Goal: Task Accomplishment & Management: Use online tool/utility

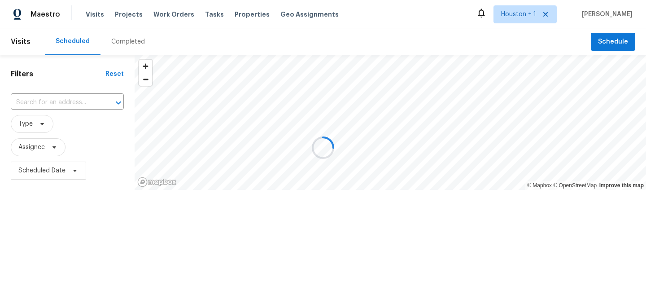
click at [130, 21] on div at bounding box center [323, 147] width 646 height 295
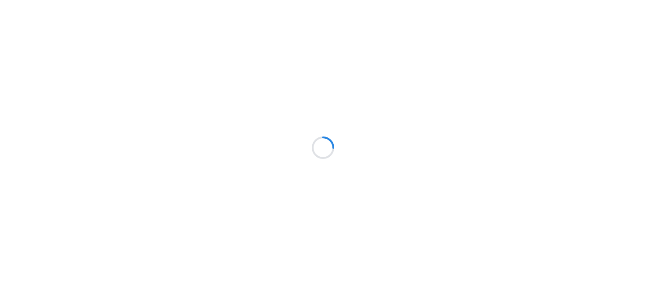
click at [129, 14] on div at bounding box center [323, 147] width 646 height 295
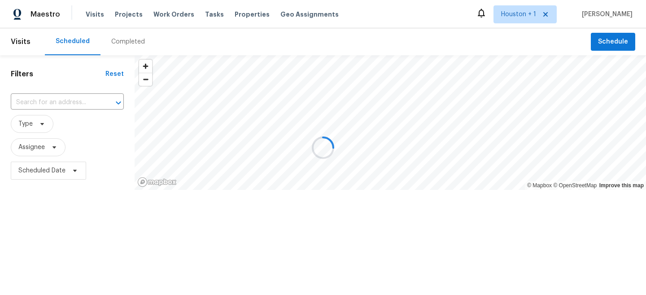
click at [120, 11] on div at bounding box center [323, 147] width 646 height 295
click at [126, 15] on div at bounding box center [323, 147] width 646 height 295
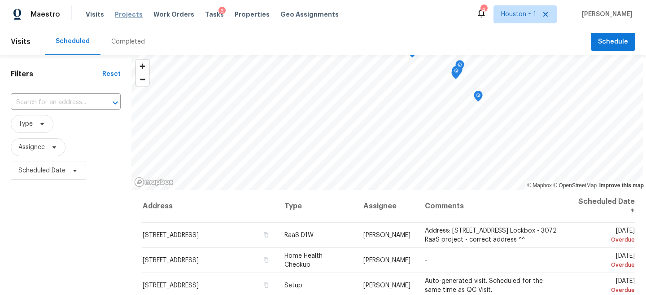
click at [124, 16] on span "Projects" at bounding box center [129, 14] width 28 height 9
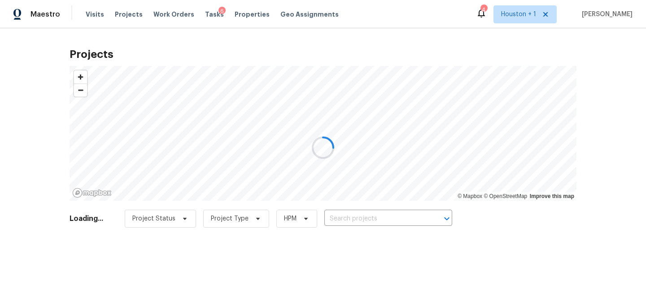
click at [360, 217] on div at bounding box center [323, 147] width 646 height 295
click at [356, 219] on div at bounding box center [323, 147] width 646 height 295
click at [352, 219] on div at bounding box center [323, 147] width 646 height 295
click at [363, 220] on div at bounding box center [323, 147] width 646 height 295
click at [370, 219] on div at bounding box center [323, 147] width 646 height 295
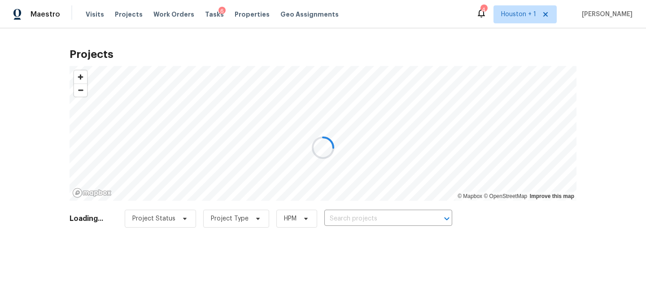
click at [387, 219] on div at bounding box center [323, 147] width 646 height 295
click at [373, 219] on div at bounding box center [323, 147] width 646 height 295
click at [365, 217] on div at bounding box center [323, 147] width 646 height 295
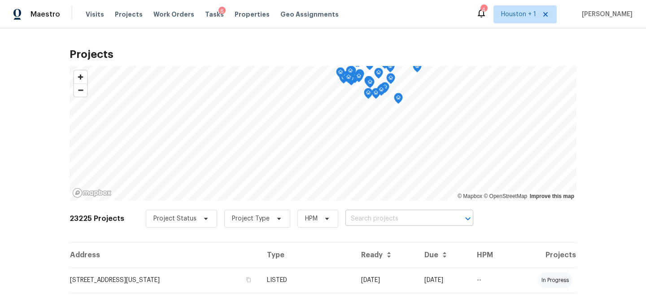
click at [390, 212] on input "text" at bounding box center [396, 219] width 103 height 14
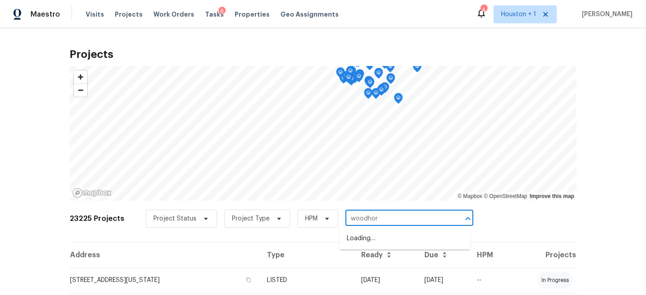
type input "woodhorn"
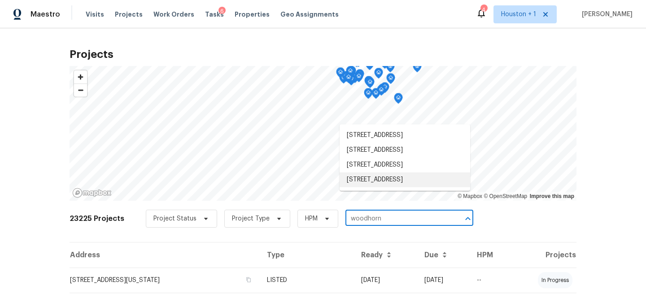
click at [379, 187] on li "15426 Woodhorn Dr, Houston, TX 77062" at bounding box center [404, 179] width 130 height 15
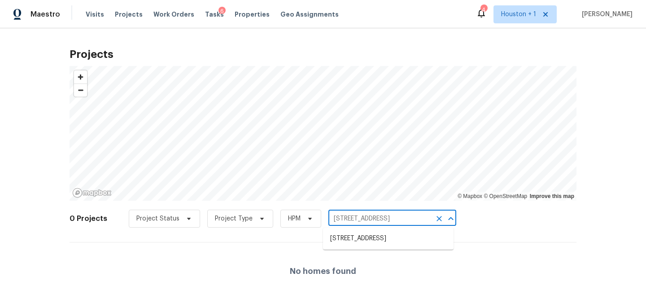
click at [390, 220] on input "15426 Woodhorn Dr, Houston, TX 77062" at bounding box center [379, 219] width 103 height 14
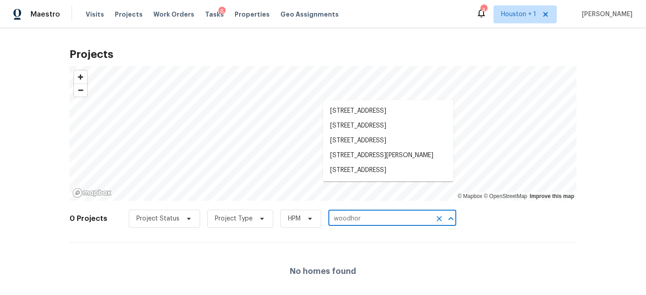
type input "woodhorn"
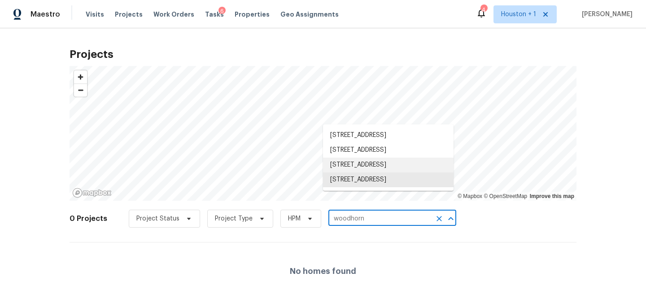
click at [377, 172] on li "15415 Woodhorn Dr, Houston, TX 77062" at bounding box center [388, 164] width 130 height 15
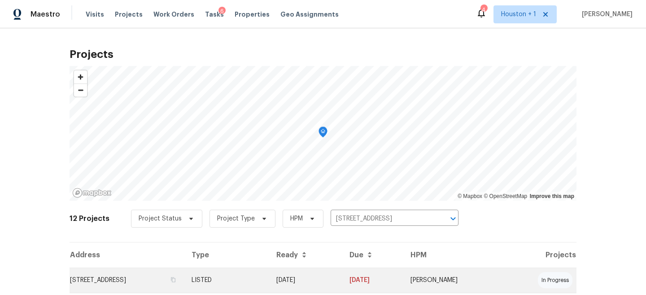
click at [184, 273] on td "15415 Woodhorn Dr, Houston, TX 77062" at bounding box center [126, 279] width 115 height 25
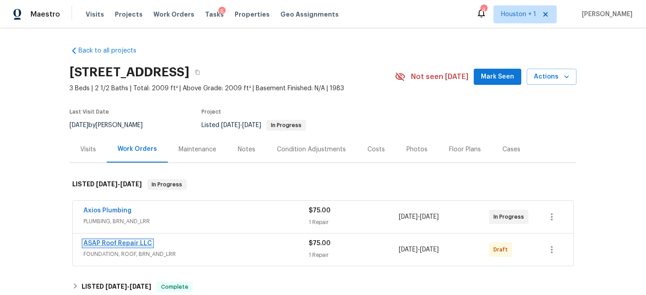
click at [120, 242] on link "ASAP Roof Repair LLC" at bounding box center [117, 243] width 69 height 6
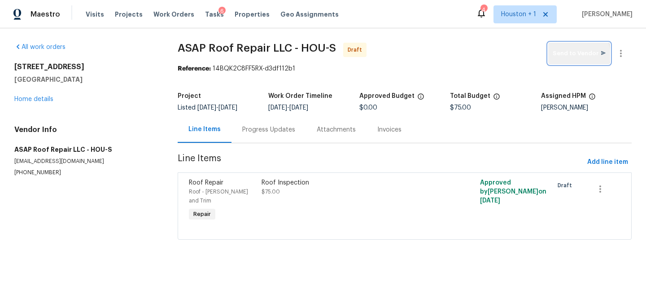
click at [580, 55] on span "Send to Vendor" at bounding box center [578, 53] width 53 height 10
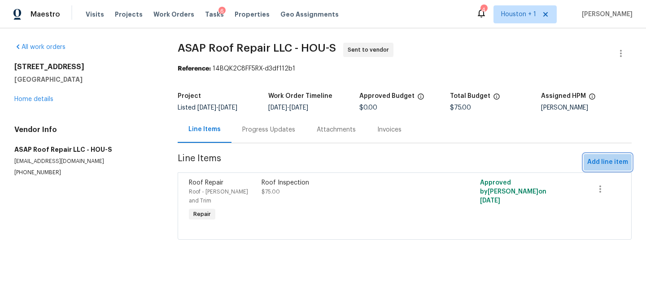
click at [610, 154] on button "Add line item" at bounding box center [607, 162] width 48 height 17
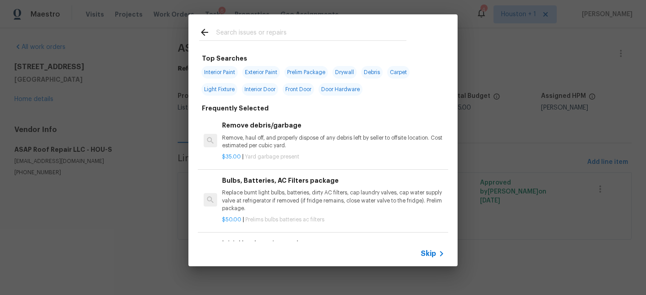
click at [436, 253] on icon at bounding box center [441, 253] width 11 height 11
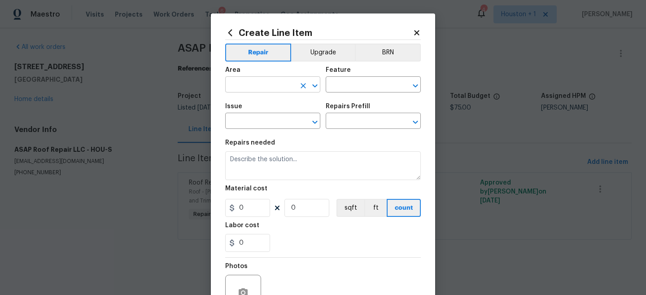
click at [278, 88] on input "text" at bounding box center [260, 85] width 70 height 14
type input "F"
type input "f"
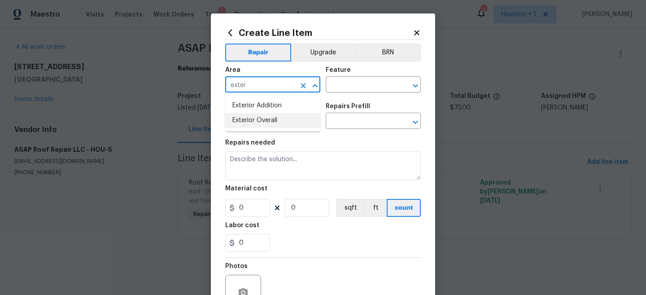
click at [267, 121] on li "Exterior Overall" at bounding box center [272, 120] width 95 height 15
type input "Exterior Overall"
click at [356, 85] on input "text" at bounding box center [360, 85] width 70 height 14
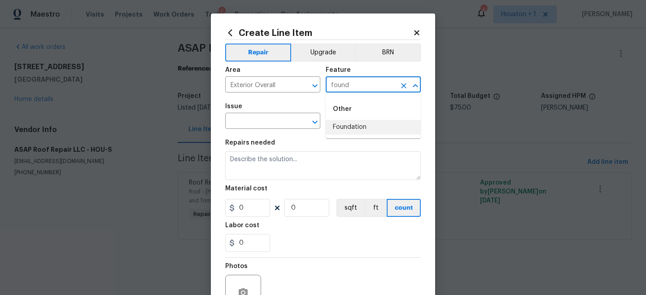
click at [368, 125] on li "Foundation" at bounding box center [372, 127] width 95 height 15
type input "Foundation"
click at [276, 119] on input "text" at bounding box center [260, 122] width 70 height 14
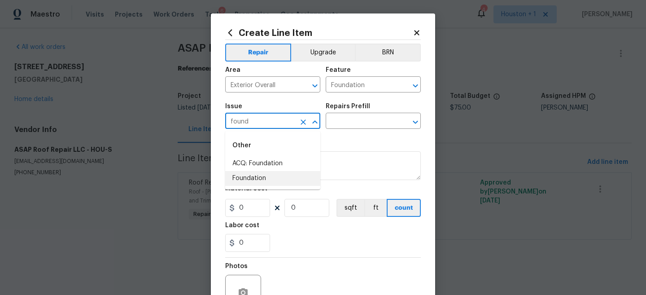
click at [277, 178] on li "Foundation" at bounding box center [272, 178] width 95 height 15
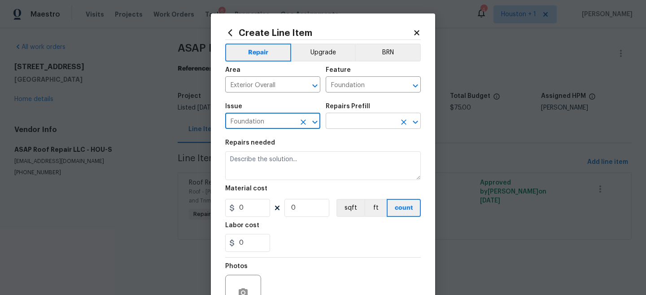
type input "Foundation"
click at [360, 128] on input "text" at bounding box center [360, 122] width 70 height 14
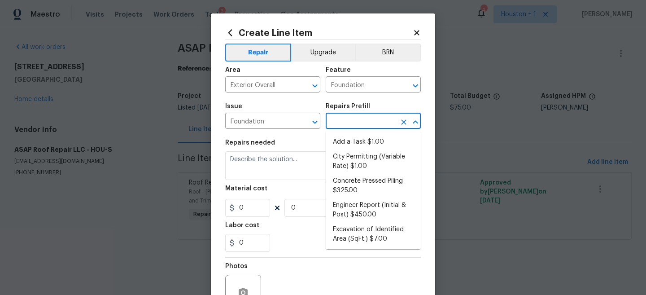
click at [361, 136] on li "Add a Task $1.00" at bounding box center [372, 141] width 95 height 15
type input "Add a Task $1.00"
type textarea "HPM to detail"
type input "1"
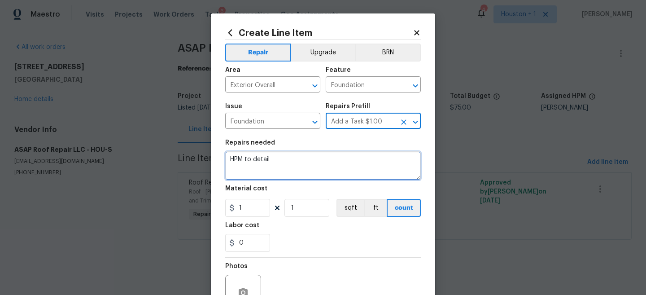
click at [330, 164] on textarea "HPM to detail" at bounding box center [322, 165] width 195 height 29
click at [330, 165] on textarea "HPM to detail" at bounding box center [322, 165] width 195 height 29
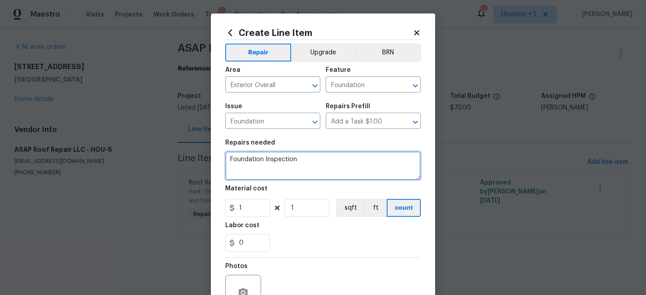
type textarea "Foundation Inspection"
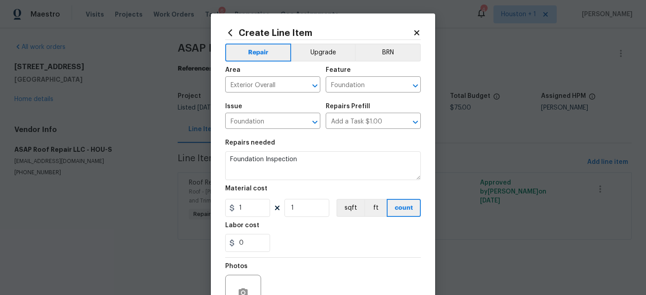
click at [244, 220] on section "Repairs needed Foundation Inspection Material cost 1 1 sqft ft count Labor cost…" at bounding box center [322, 195] width 195 height 123
click at [244, 213] on input "1" at bounding box center [247, 208] width 45 height 18
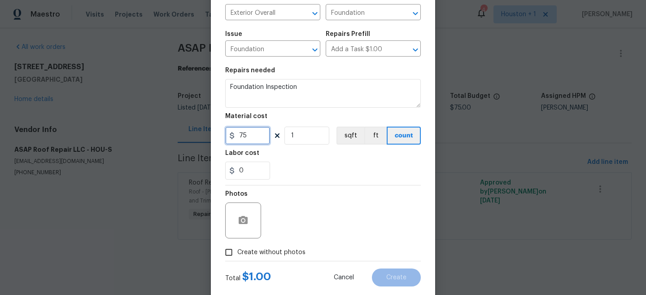
scroll to position [79, 0]
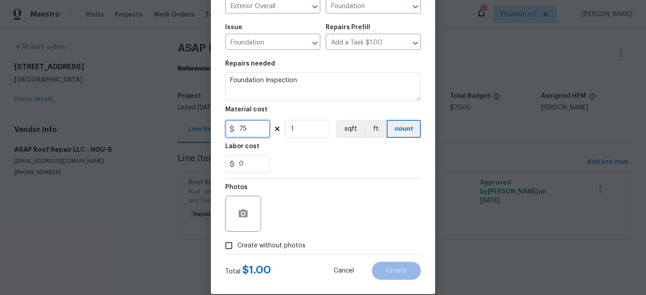
type input "75"
click at [266, 248] on span "Create without photos" at bounding box center [271, 245] width 68 height 9
click at [237, 248] on input "Create without photos" at bounding box center [228, 245] width 17 height 17
checkbox input "true"
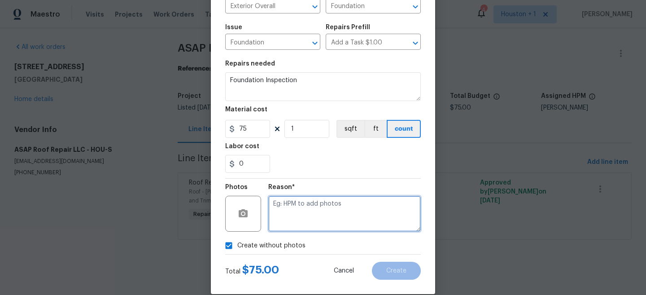
click at [327, 205] on textarea at bounding box center [344, 213] width 152 height 36
type textarea "inspection"
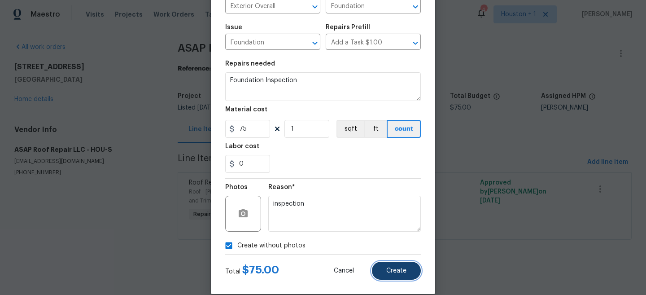
click at [408, 277] on button "Create" at bounding box center [396, 270] width 49 height 18
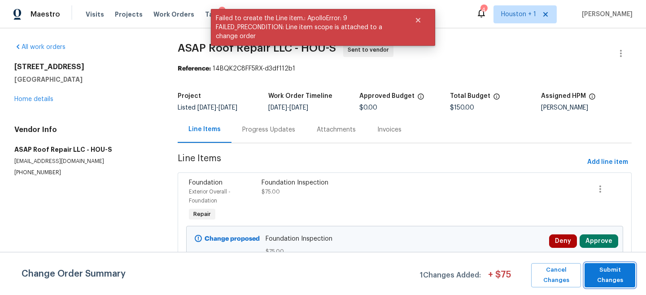
click at [621, 275] on span "Submit Changes" at bounding box center [610, 275] width 42 height 21
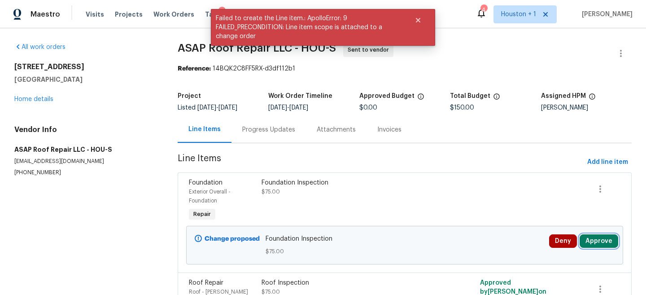
click at [603, 234] on button "Approve" at bounding box center [598, 240] width 39 height 13
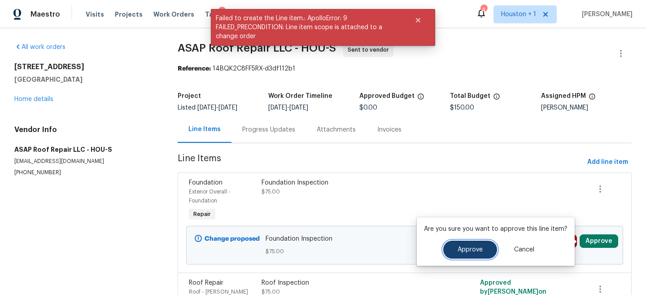
click at [465, 253] on button "Approve" at bounding box center [470, 249] width 54 height 18
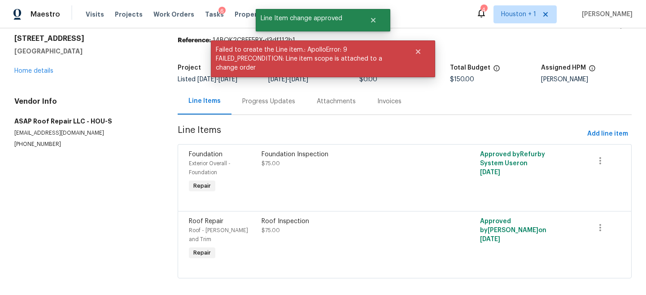
scroll to position [0, 0]
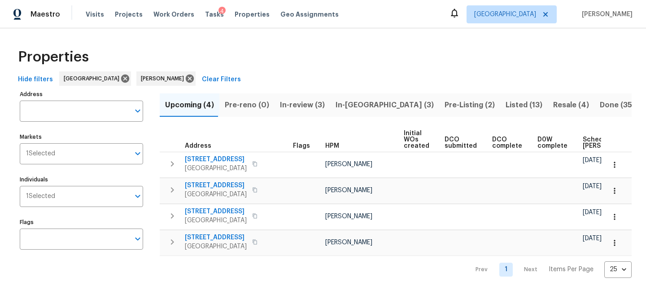
click at [351, 108] on span "In-reno (3)" at bounding box center [384, 105] width 98 height 13
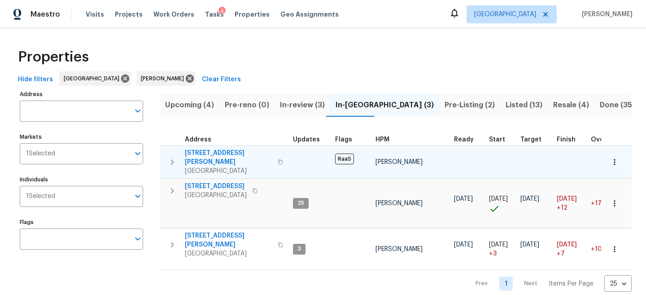
click at [212, 153] on span "2112 Dewberry Ln" at bounding box center [228, 157] width 87 height 18
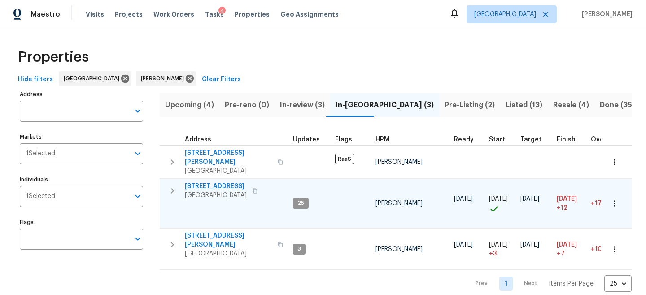
click at [212, 182] on span "14542 Circlewood Way" at bounding box center [216, 186] width 62 height 9
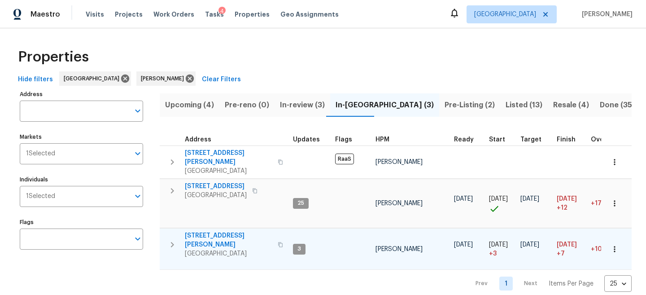
click at [210, 249] on span "La Porte, TX 77571" at bounding box center [228, 253] width 87 height 9
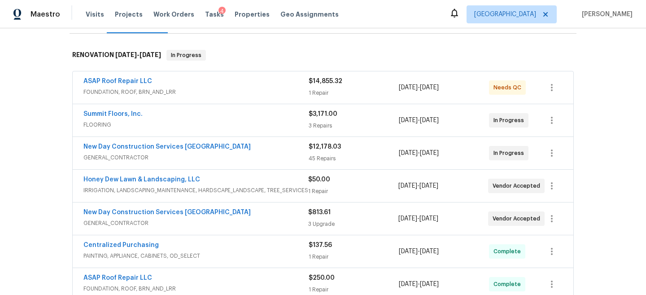
scroll to position [108, 0]
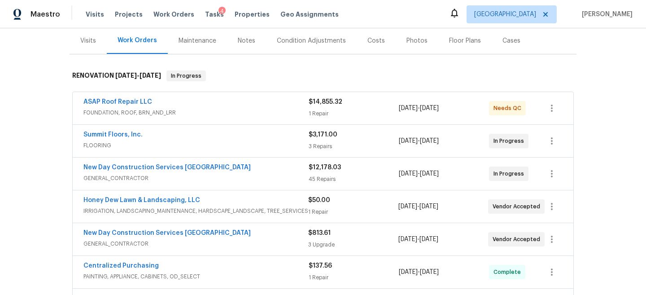
click at [247, 44] on div "Notes" at bounding box center [246, 40] width 17 height 9
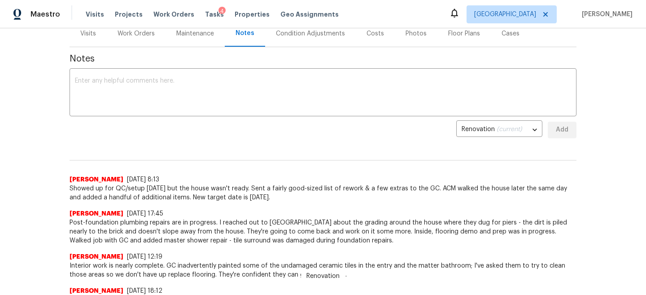
scroll to position [117, 0]
click at [235, 187] on span "Showed up for QC/setup [DATE] but the house wasn't ready. Sent a fairly good-si…" at bounding box center [322, 192] width 507 height 18
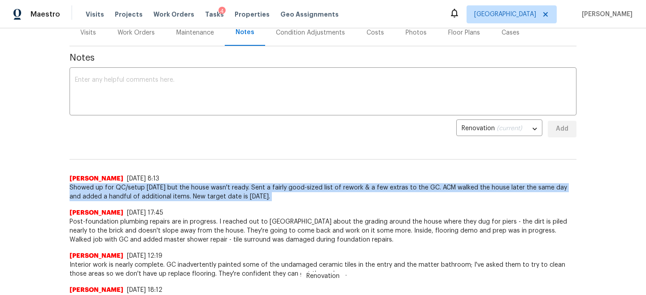
click at [235, 187] on span "Showed up for QC/setup [DATE] but the house wasn't ready. Sent a fairly good-si…" at bounding box center [322, 192] width 507 height 18
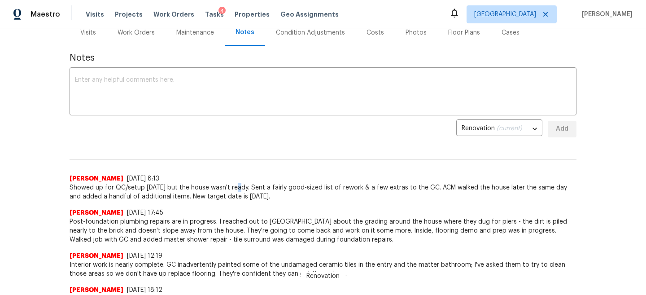
click at [235, 187] on span "Showed up for QC/setup [DATE] but the house wasn't ready. Sent a fairly good-si…" at bounding box center [322, 192] width 507 height 18
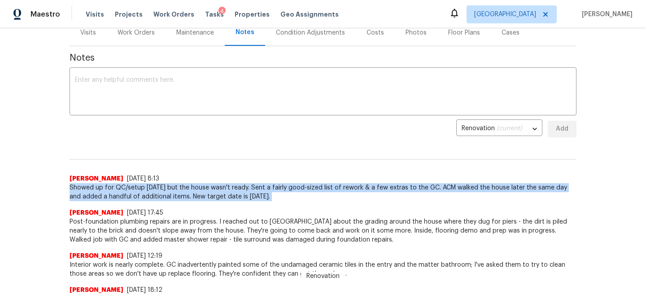
click at [235, 187] on span "Showed up for QC/setup yesterday but the house wasn't ready. Sent a fairly good…" at bounding box center [322, 192] width 507 height 18
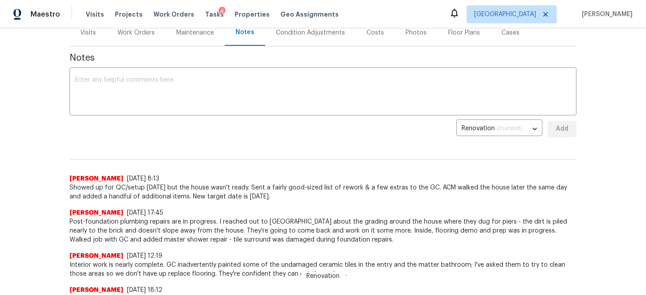
click at [230, 232] on span "Post-foundation plumbing repairs are in progress. I reached out to ASAP about t…" at bounding box center [322, 230] width 507 height 27
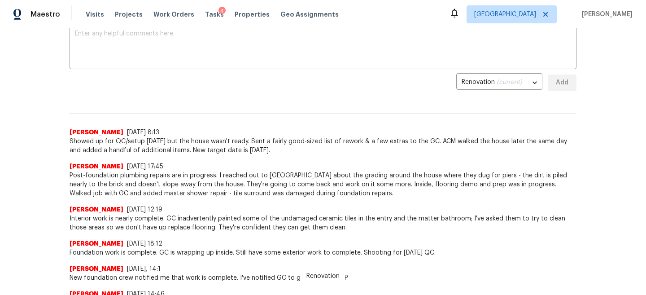
scroll to position [197, 0]
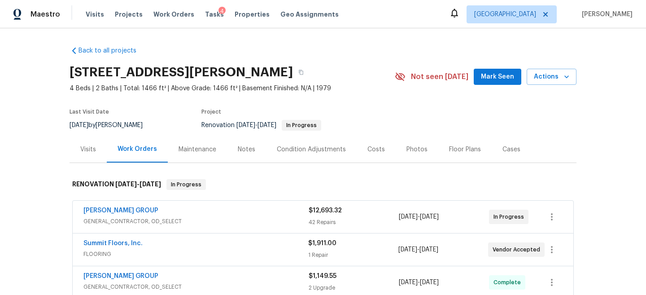
click at [248, 149] on div "Notes" at bounding box center [246, 149] width 17 height 9
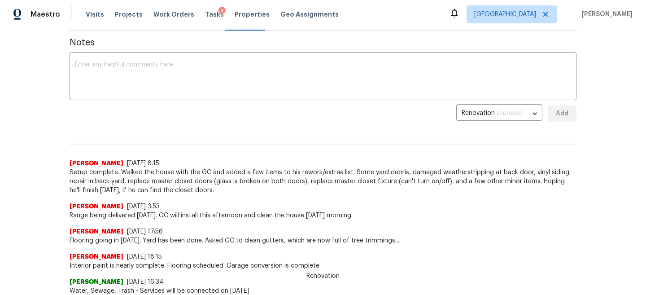
scroll to position [145, 0]
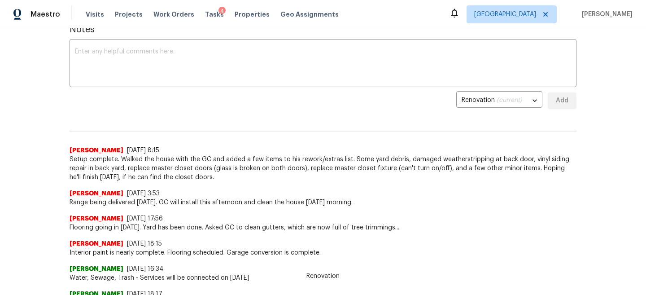
click at [169, 178] on span "Setup complete. Walked the house with the GC and added a few items to his rewor…" at bounding box center [322, 168] width 507 height 27
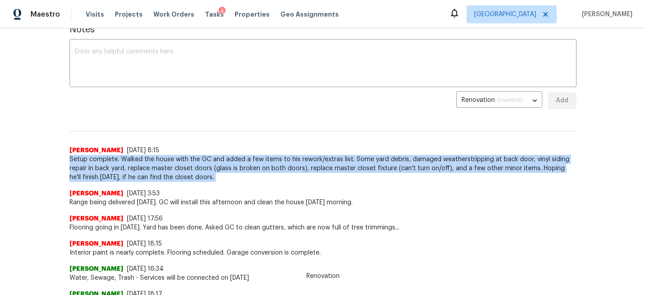
click at [169, 178] on span "Setup complete. Walked the house with the GC and added a few items to his rewor…" at bounding box center [322, 168] width 507 height 27
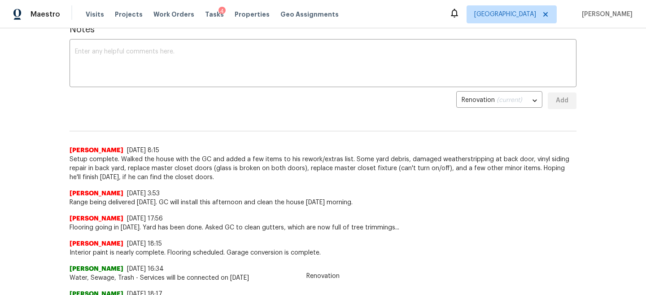
click at [160, 223] on span "Flooring going in [DATE]. Yard has been done. Asked GC to clean gutters, which …" at bounding box center [322, 227] width 507 height 9
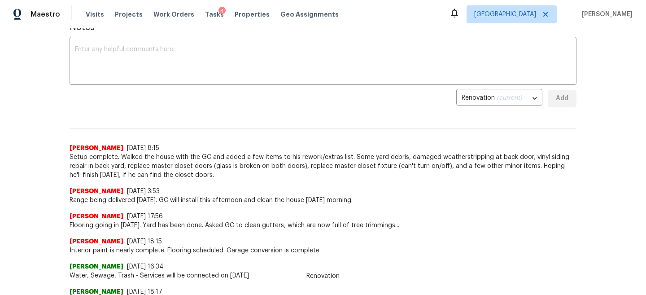
scroll to position [0, 0]
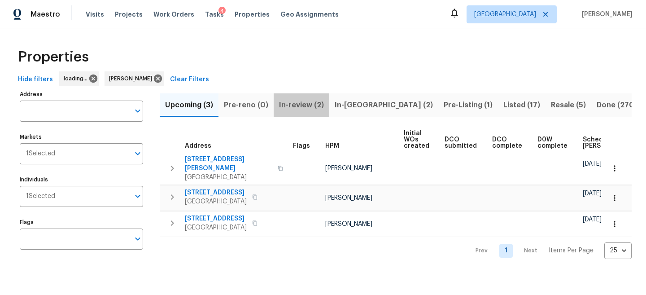
click at [318, 108] on span "In-review (2)" at bounding box center [301, 105] width 45 height 13
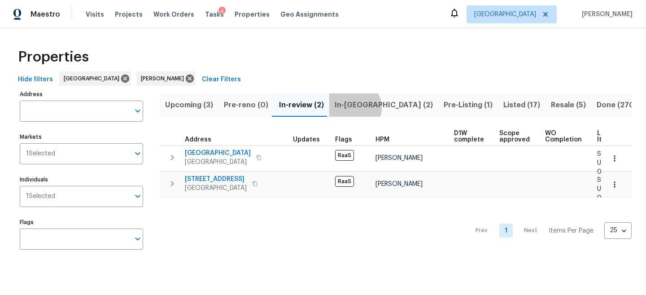
click at [348, 108] on span "In-reno (2)" at bounding box center [383, 105] width 98 height 13
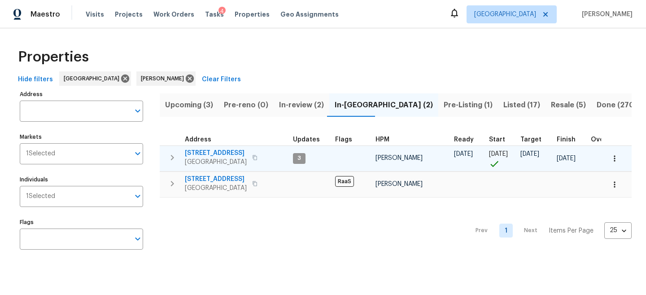
click at [224, 153] on span "4822 S Fairfax Village Cir" at bounding box center [216, 152] width 62 height 9
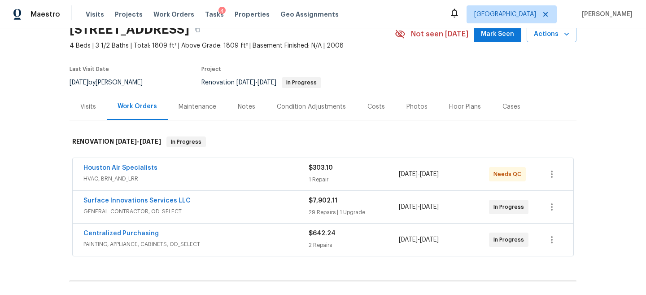
scroll to position [47, 0]
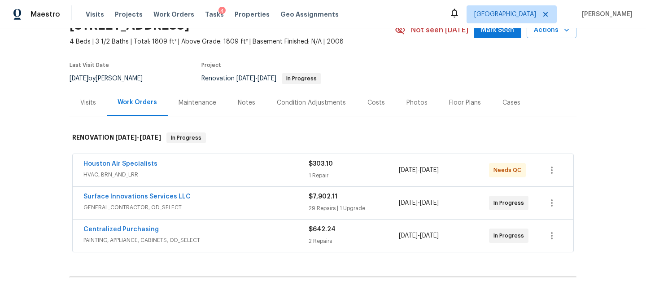
click at [250, 108] on div "Notes" at bounding box center [246, 102] width 39 height 26
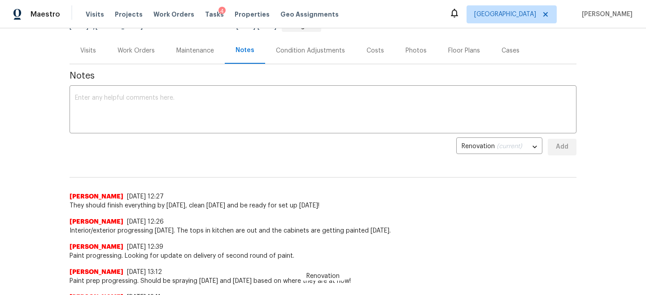
scroll to position [140, 0]
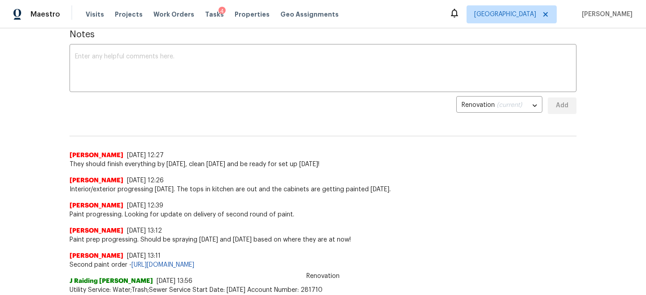
click at [182, 176] on div "[PERSON_NAME] [DATE] 12:26" at bounding box center [322, 180] width 507 height 9
click at [170, 206] on div "[PERSON_NAME] [DATE] 12:39" at bounding box center [322, 205] width 507 height 9
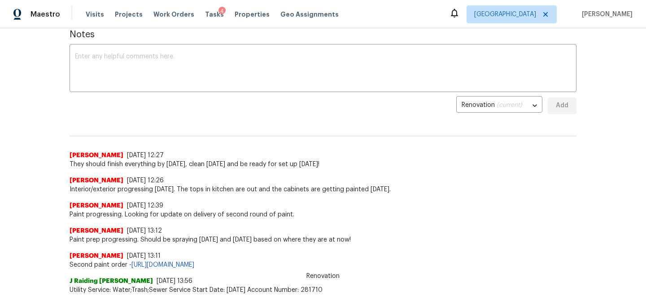
click at [207, 166] on span "They should finish everything by [DATE], clean [DATE] and be ready for set up […" at bounding box center [322, 164] width 507 height 9
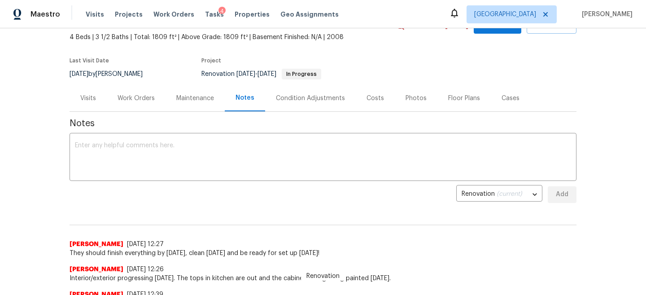
scroll to position [41, 0]
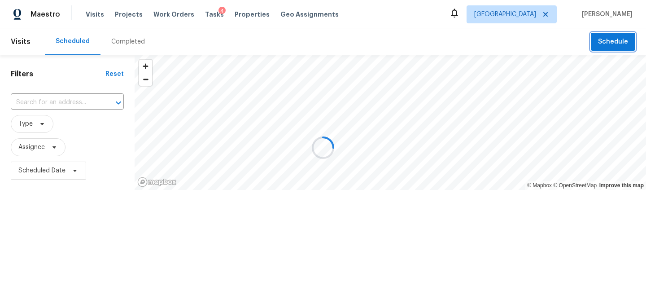
click at [619, 36] on span "Schedule" at bounding box center [613, 41] width 30 height 11
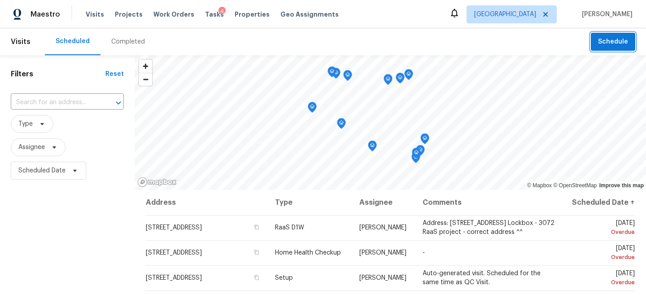
click at [607, 42] on span "Schedule" at bounding box center [613, 41] width 30 height 11
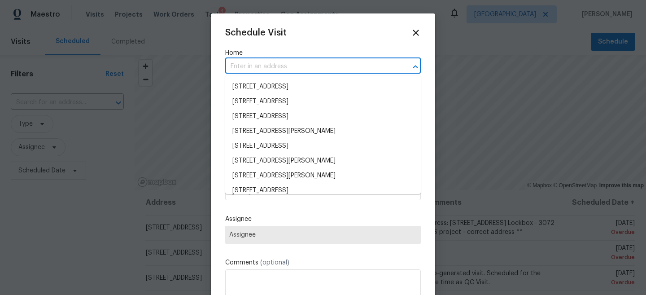
click at [306, 70] on input "text" at bounding box center [310, 67] width 170 height 14
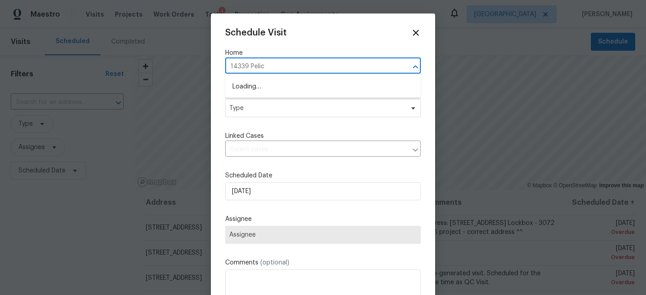
type input "14339 Pelica"
click at [315, 87] on li "[STREET_ADDRESS][PERSON_NAME]" at bounding box center [322, 86] width 195 height 15
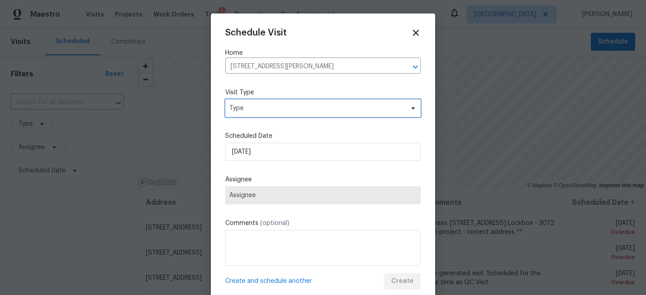
click at [303, 117] on span "Type" at bounding box center [322, 108] width 195 height 18
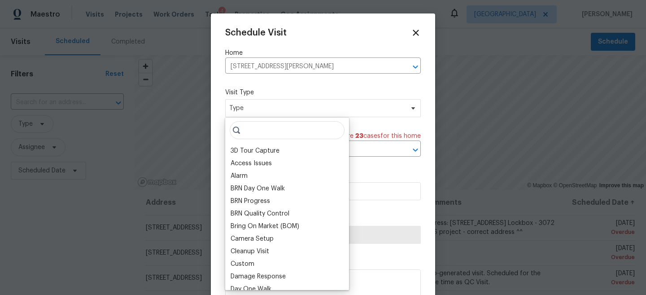
type input "H"
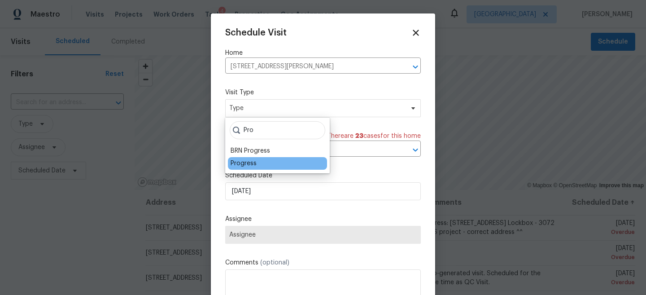
type input "Pro"
click at [245, 162] on div "Progress" at bounding box center [243, 163] width 26 height 9
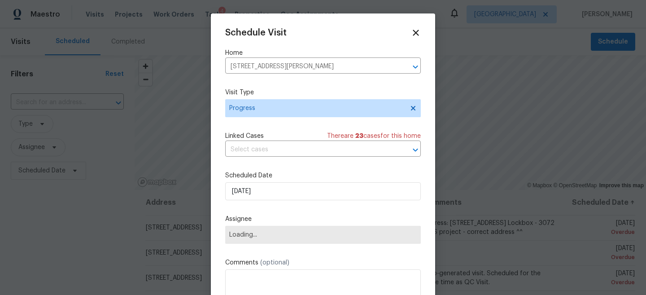
click at [252, 227] on span "Loading..." at bounding box center [322, 235] width 195 height 18
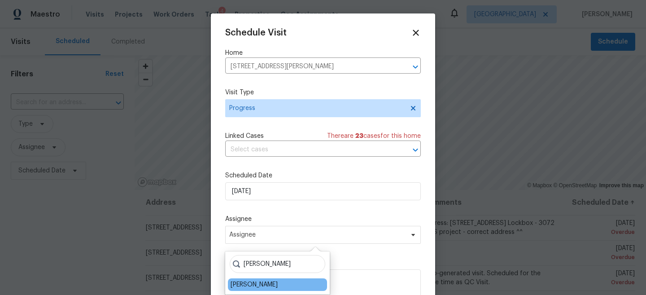
type input "[PERSON_NAME]"
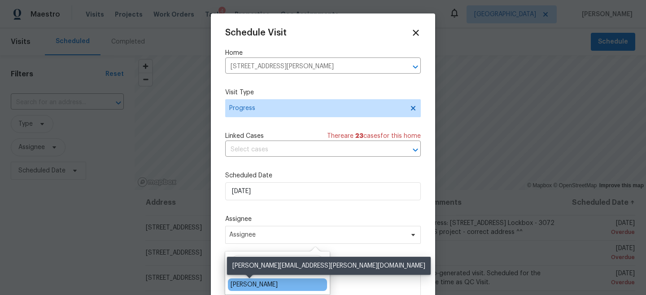
click at [255, 286] on div "[PERSON_NAME]" at bounding box center [253, 284] width 47 height 9
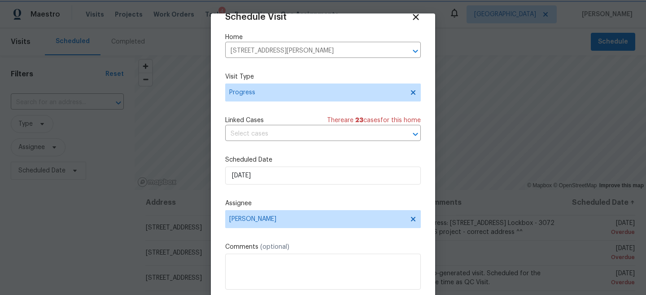
scroll to position [46, 0]
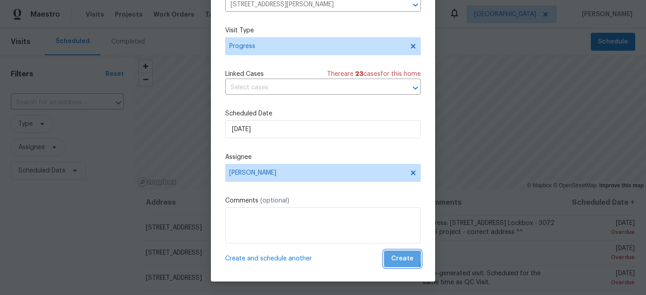
click at [402, 257] on span "Create" at bounding box center [402, 258] width 22 height 11
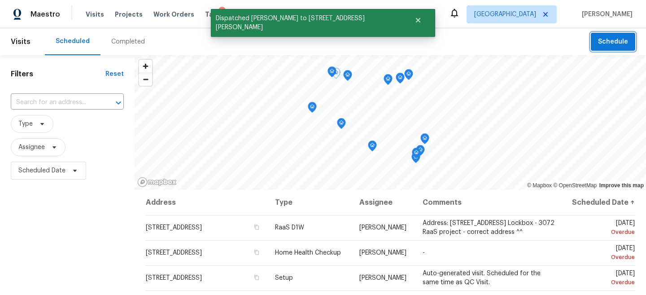
scroll to position [0, 0]
